Goal: Complete application form

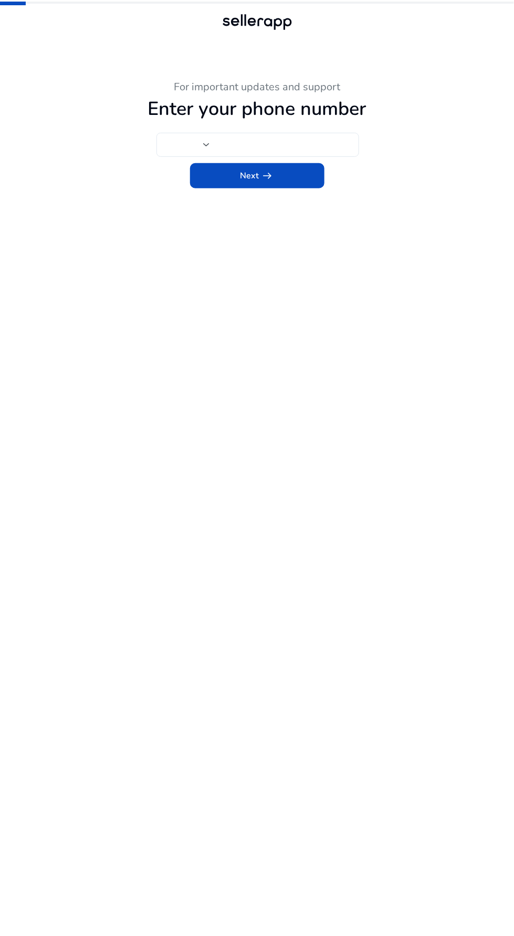
type input "****"
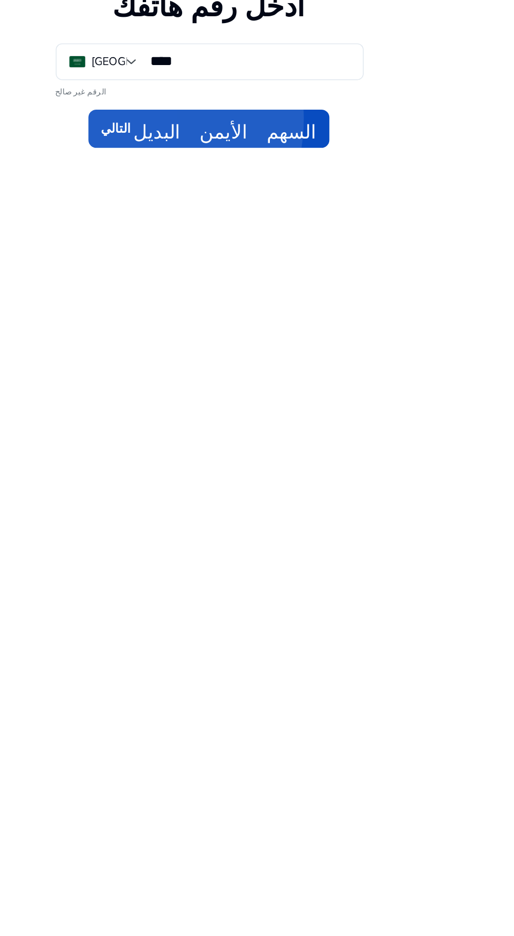
click at [199, 181] on span at bounding box center [257, 188] width 158 height 25
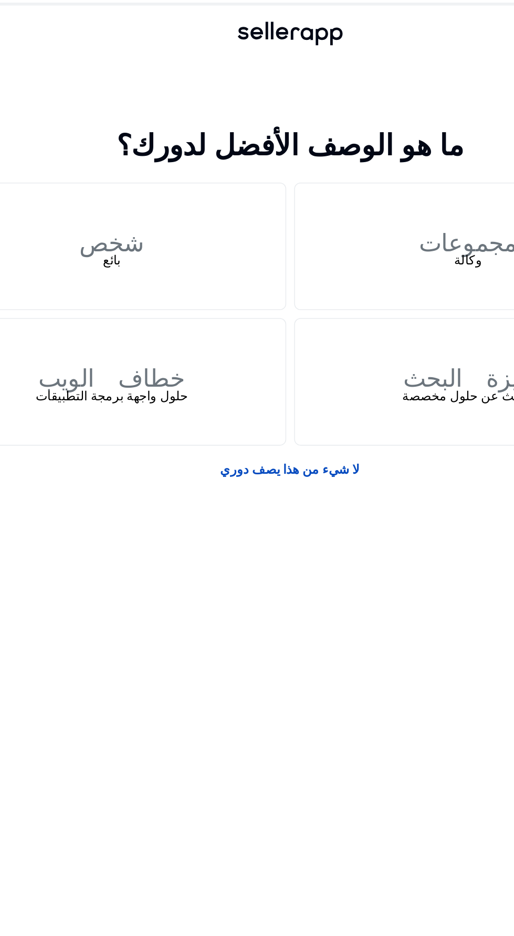
click at [164, 172] on div "شخص بائع" at bounding box center [140, 162] width 228 height 83
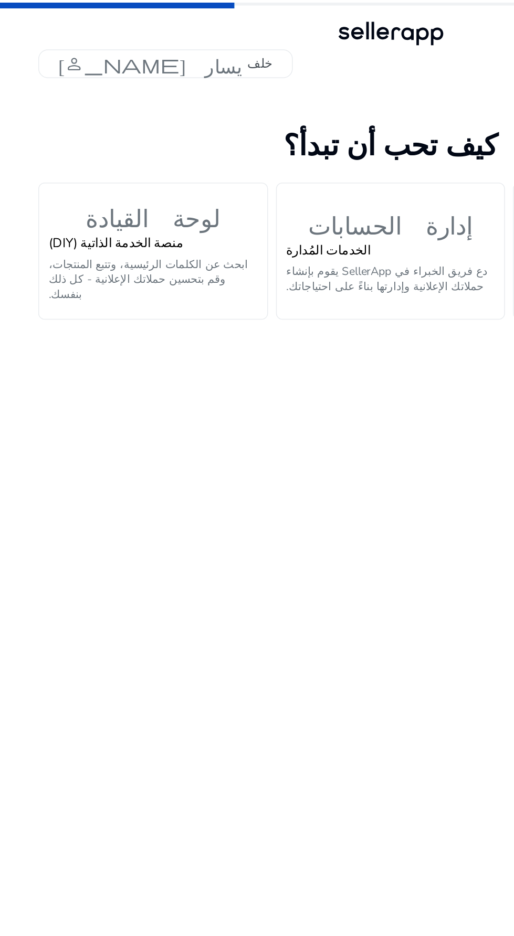
click at [133, 161] on h4 "منصة الخدمة الذاتية (DIY)" at bounding box center [100, 160] width 137 height 10
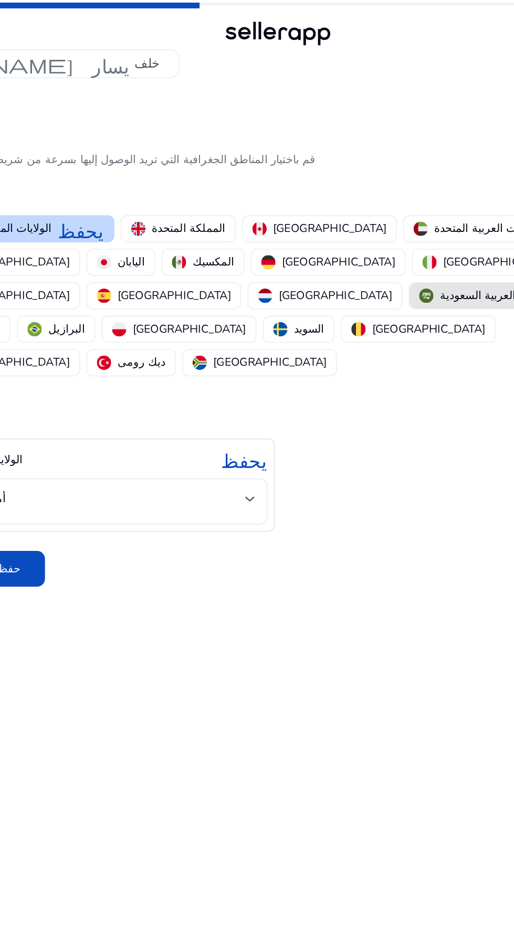
click at [374, 189] on font "المملكة العربية السعودية" at bounding box center [402, 194] width 76 height 10
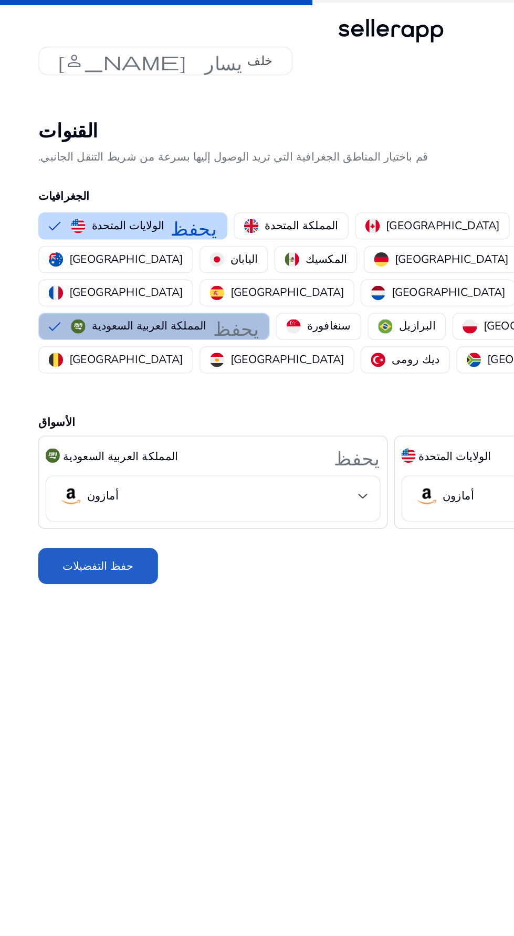
click at [86, 362] on span at bounding box center [64, 374] width 79 height 25
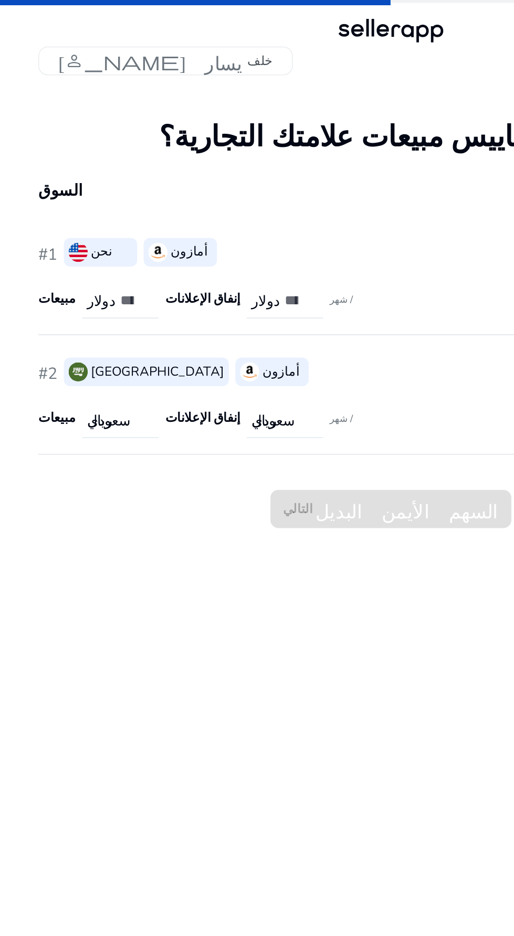
click at [191, 200] on input "number" at bounding box center [195, 200] width 17 height 12
click at [137, 197] on font "إنفاق الإعلانات" at bounding box center [133, 199] width 49 height 12
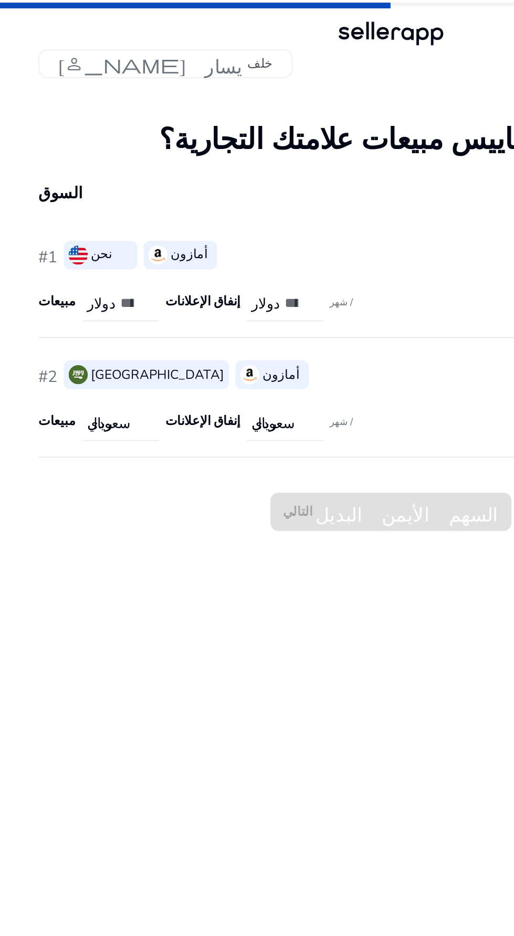
click at [83, 200] on input "number" at bounding box center [87, 200] width 17 height 12
click at [40, 200] on font "مبيعات" at bounding box center [37, 199] width 25 height 12
click at [54, 282] on div "ريال سعودي" at bounding box center [75, 278] width 42 height 23
click at [96, 281] on div at bounding box center [96, 281] width 0 height 0
click at [204, 281] on div at bounding box center [204, 281] width 0 height 0
